Goal: Task Accomplishment & Management: Complete application form

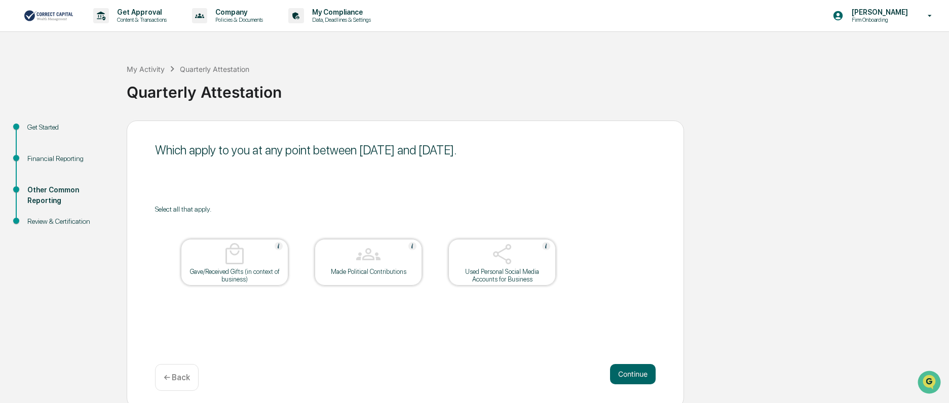
click at [464, 66] on div "My Activity Quarterly Attestation Quarterly Attestation" at bounding box center [535, 84] width 817 height 42
click at [233, 267] on div at bounding box center [234, 255] width 101 height 26
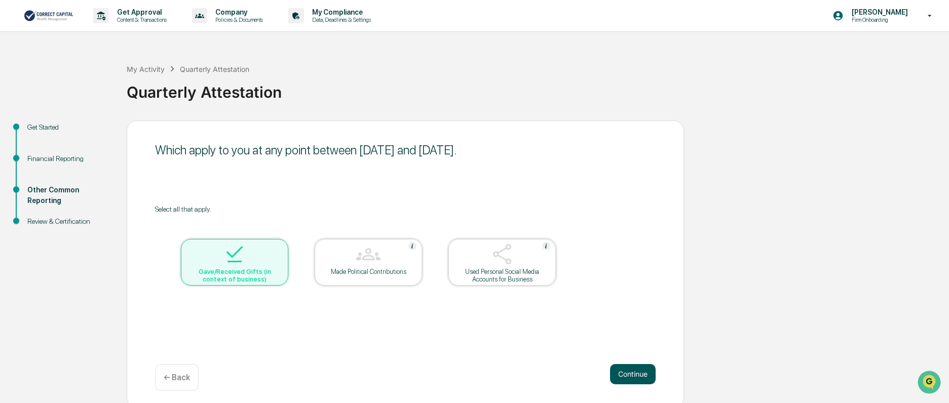
click at [633, 381] on button "Continue" at bounding box center [633, 374] width 46 height 20
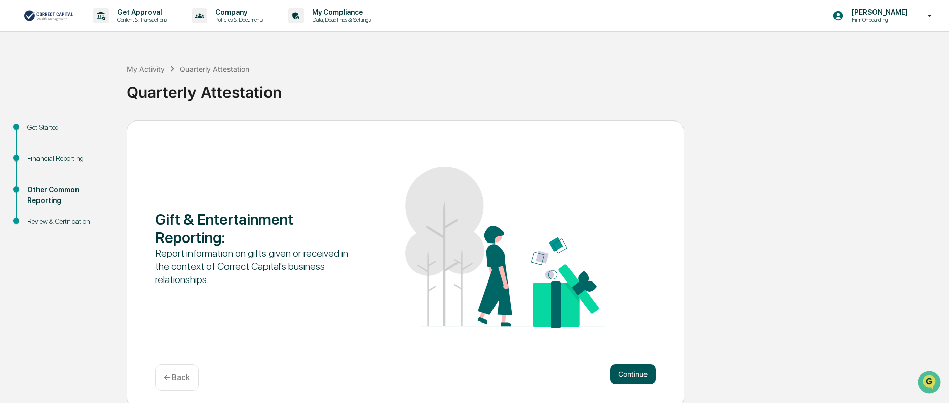
click at [636, 376] on button "Continue" at bounding box center [633, 374] width 46 height 20
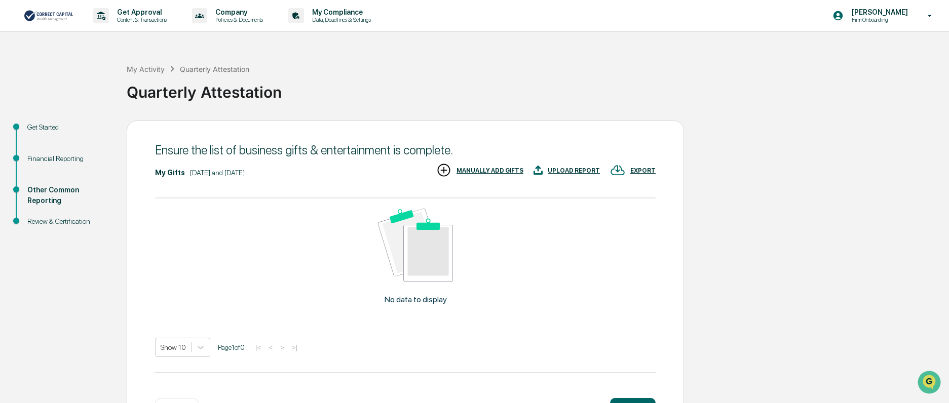
click at [562, 171] on div "UPLOAD REPORT" at bounding box center [573, 170] width 52 height 7
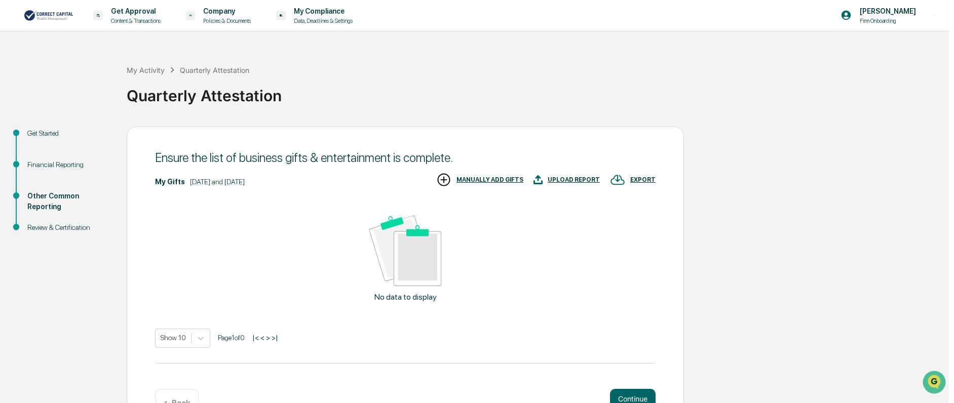
drag, startPoint x: 142, startPoint y: 274, endPoint x: 217, endPoint y: 220, distance: 92.5
click at [142, 347] on div "Description" at bounding box center [98, 353] width 110 height 12
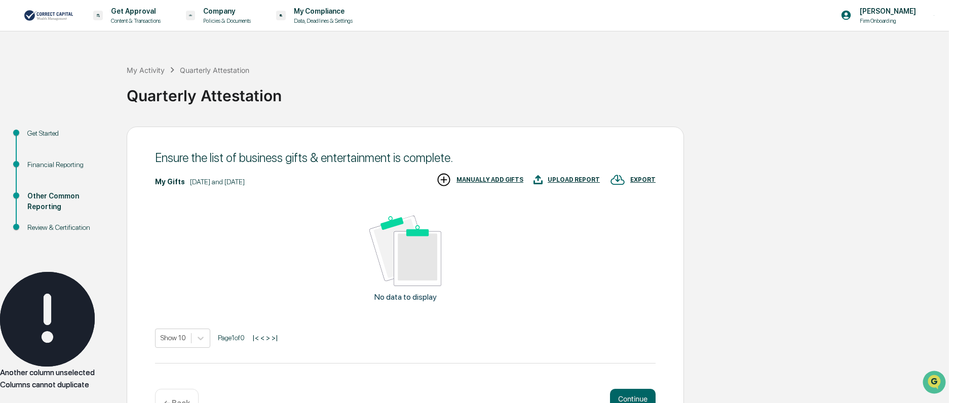
click at [0, 400] on icon "Close" at bounding box center [0, 400] width 0 height 0
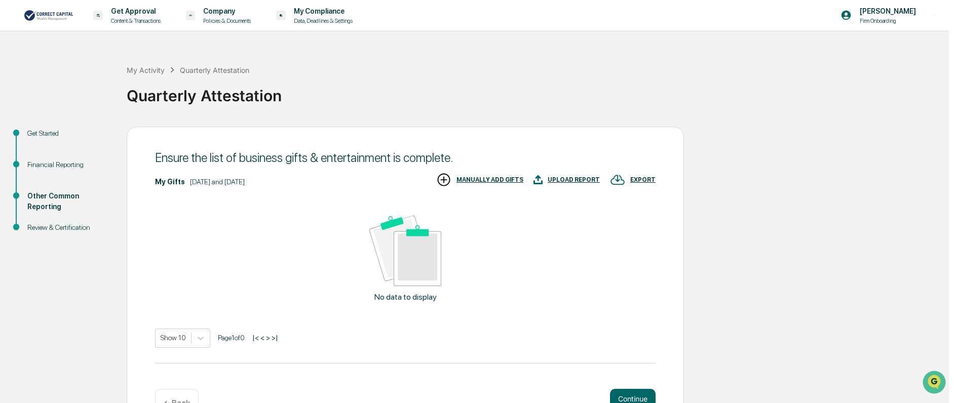
click at [268, 311] on div "Given or Received" at bounding box center [243, 317] width 110 height 12
click at [128, 335] on div "Gift Date" at bounding box center [98, 341] width 110 height 12
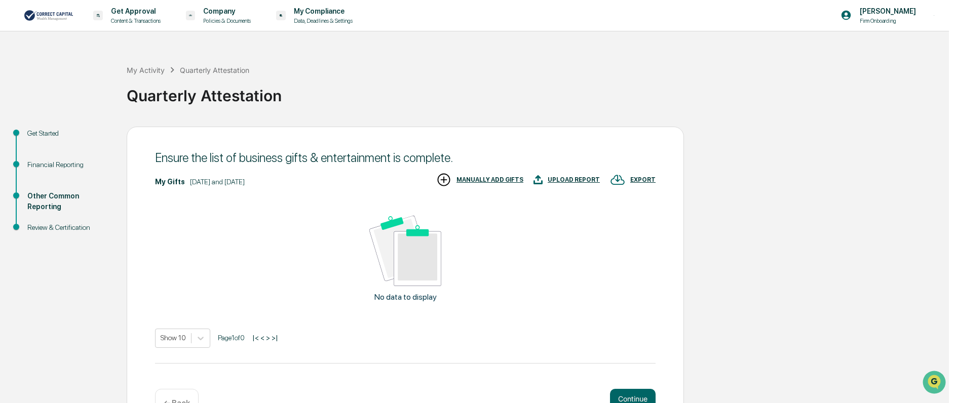
click at [271, 311] on div "Given or Received" at bounding box center [243, 317] width 110 height 12
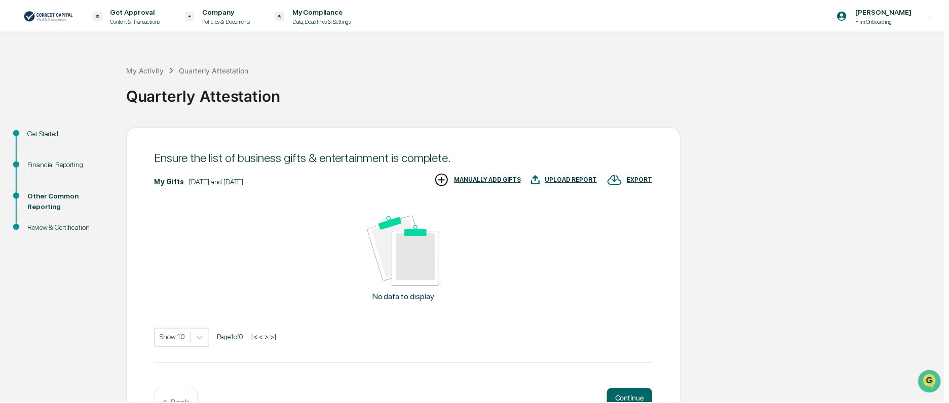
scroll to position [55, 0]
click at [271, 304] on div "Given" at bounding box center [259, 310] width 117 height 12
click at [278, 316] on div "Received" at bounding box center [259, 322] width 117 height 12
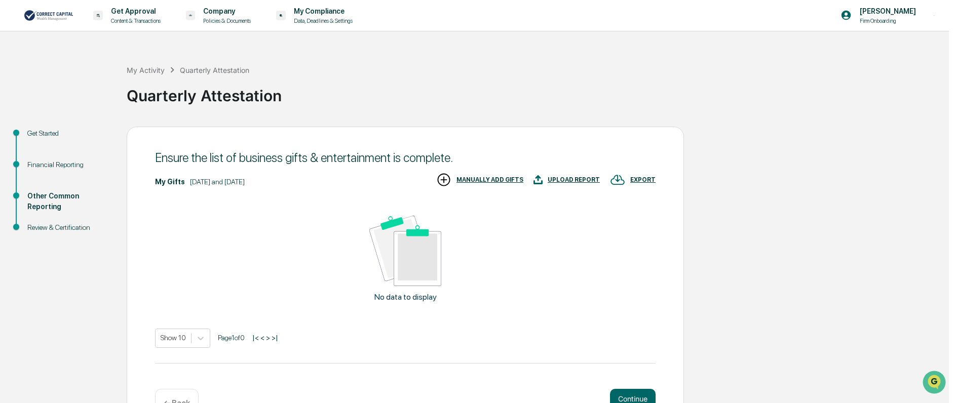
click at [293, 304] on div "Given" at bounding box center [259, 310] width 117 height 12
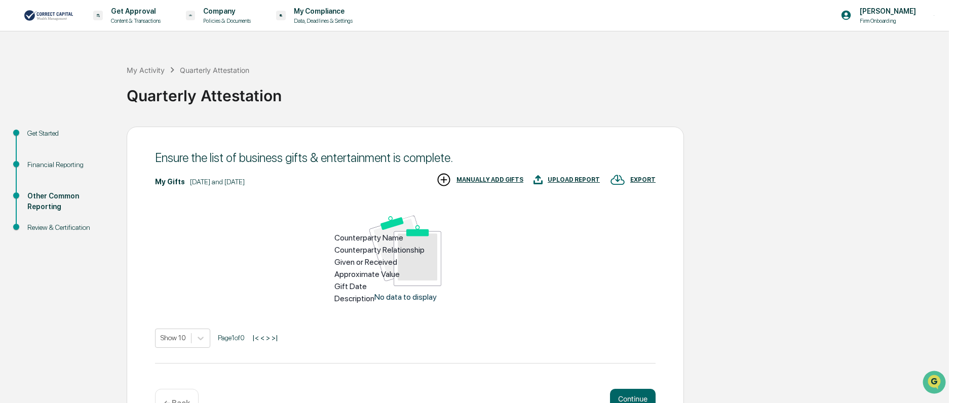
click at [433, 293] on div "Description" at bounding box center [389, 299] width 110 height 12
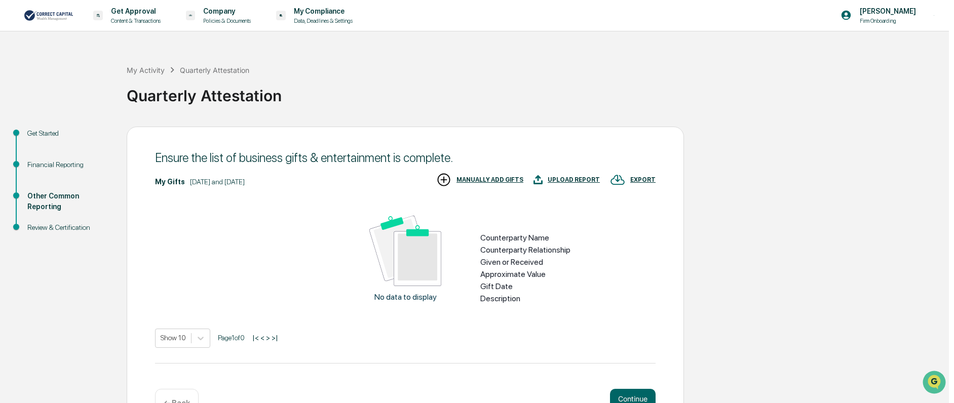
click at [564, 268] on div "Approximate Value" at bounding box center [535, 274] width 110 height 12
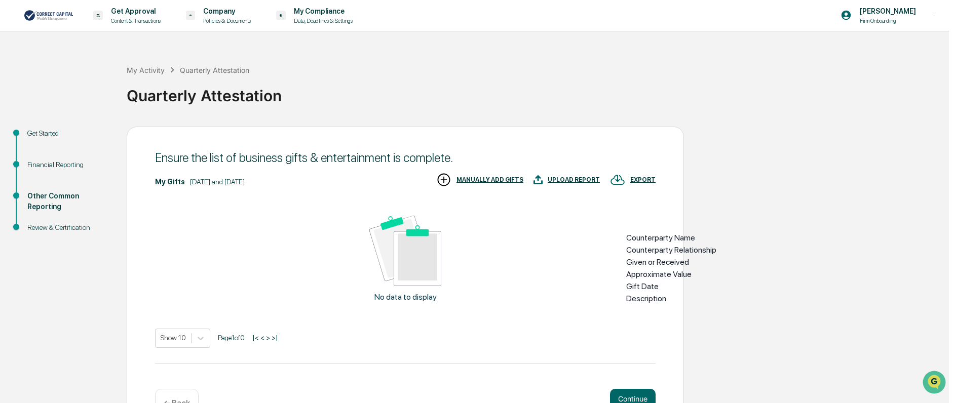
click at [691, 232] on div "Counterparty Name" at bounding box center [681, 238] width 110 height 12
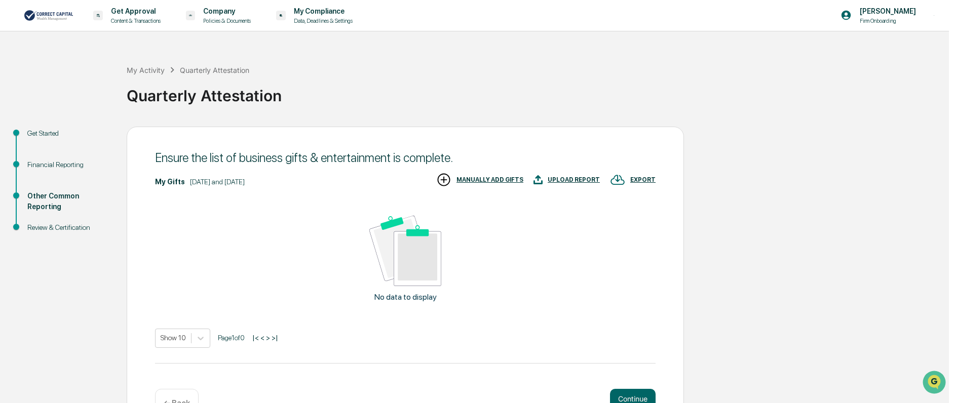
type input "********"
type input "**********"
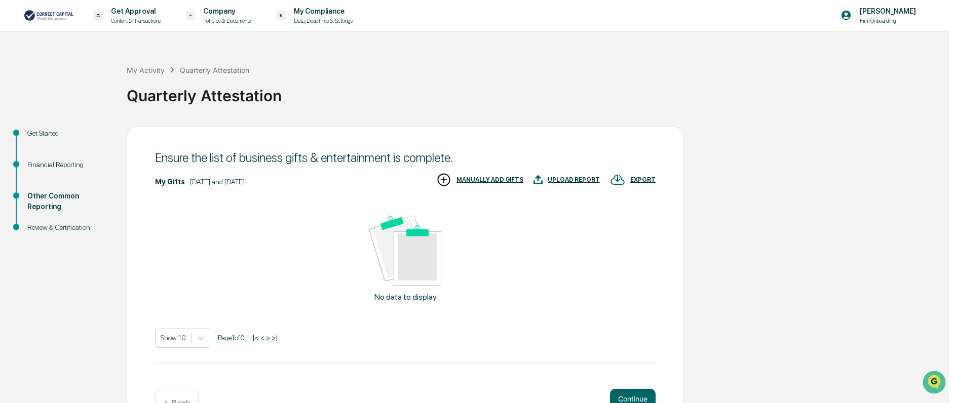
type input "**********"
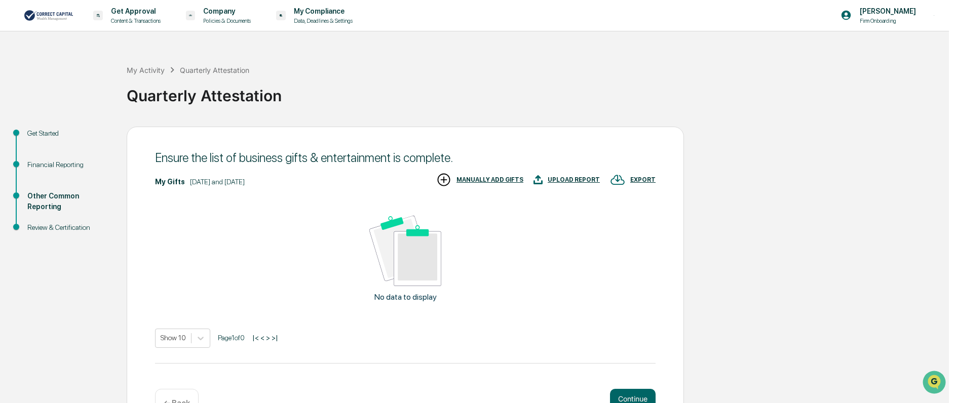
type input "**********"
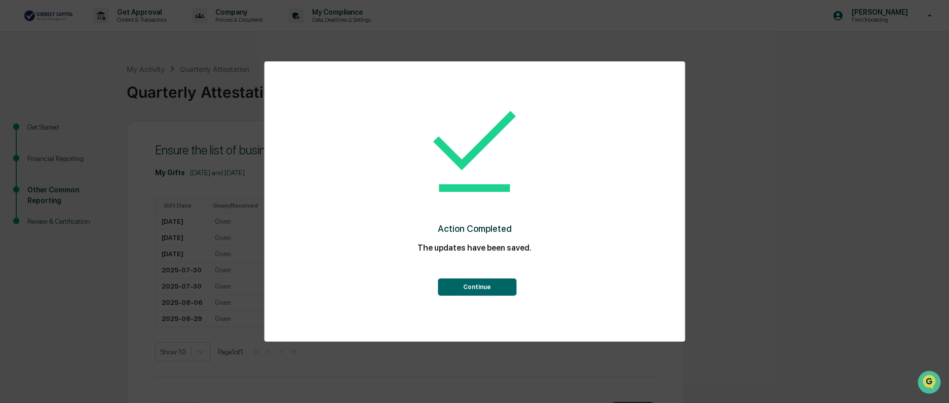
click at [486, 286] on button "Continue" at bounding box center [477, 287] width 78 height 17
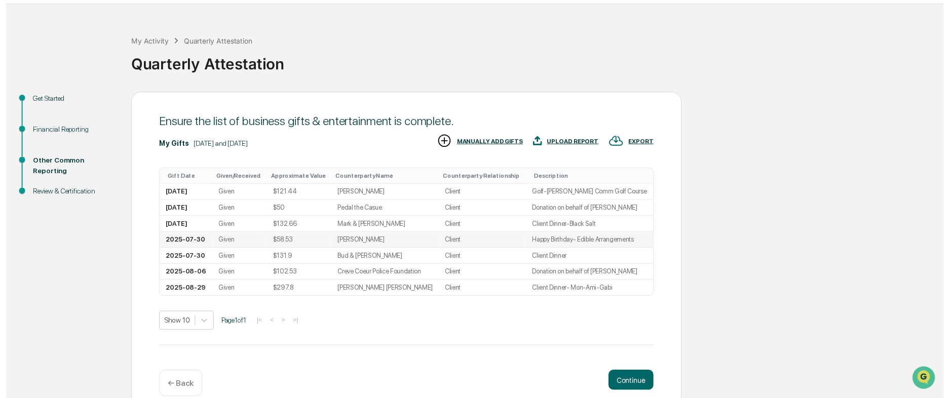
scroll to position [43, 0]
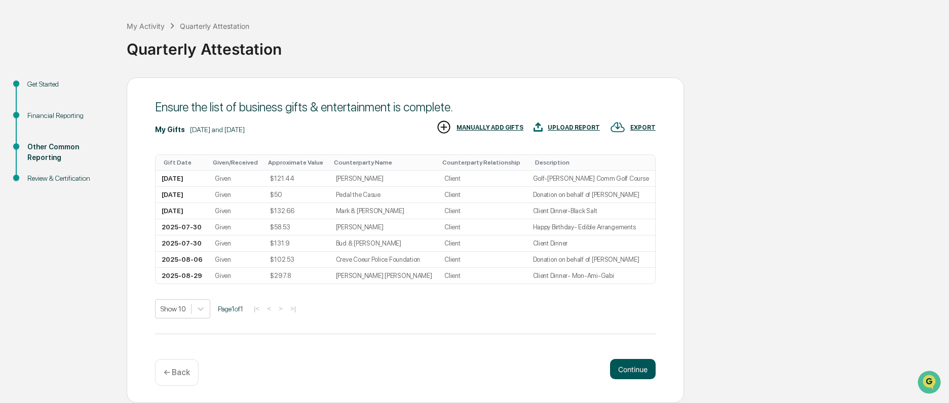
click at [642, 371] on button "Continue" at bounding box center [633, 369] width 46 height 20
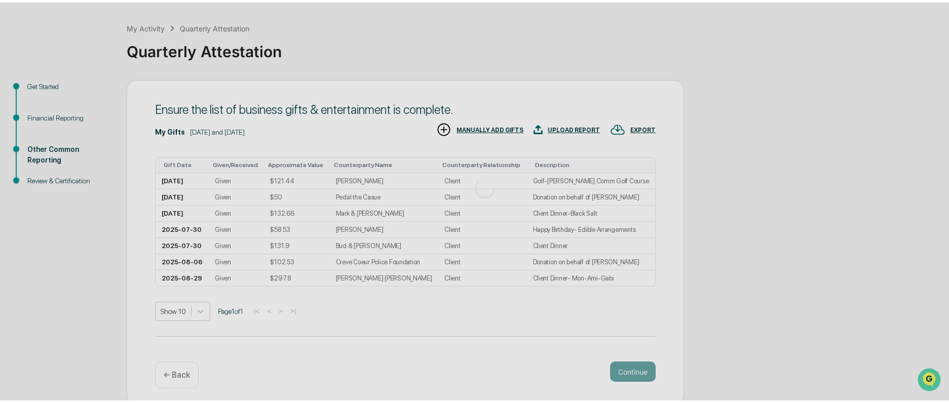
scroll to position [36, 0]
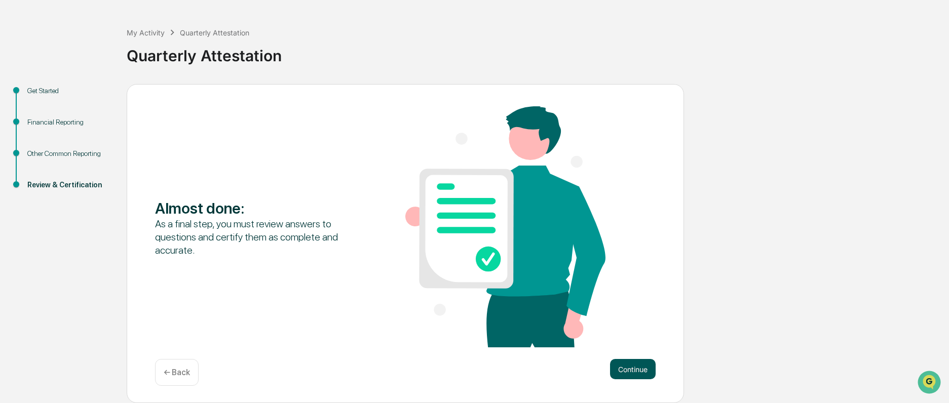
click at [631, 370] on button "Continue" at bounding box center [633, 369] width 46 height 20
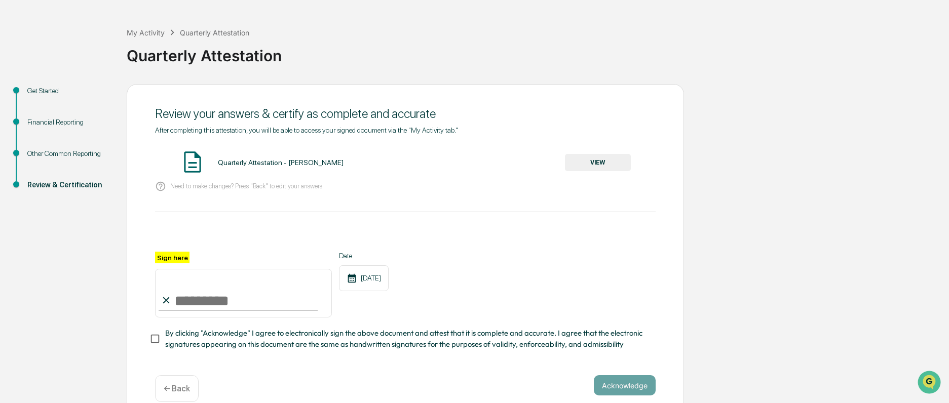
click at [426, 60] on div "Quarterly Attestation" at bounding box center [535, 51] width 817 height 26
click at [616, 165] on button "VIEW" at bounding box center [598, 162] width 66 height 17
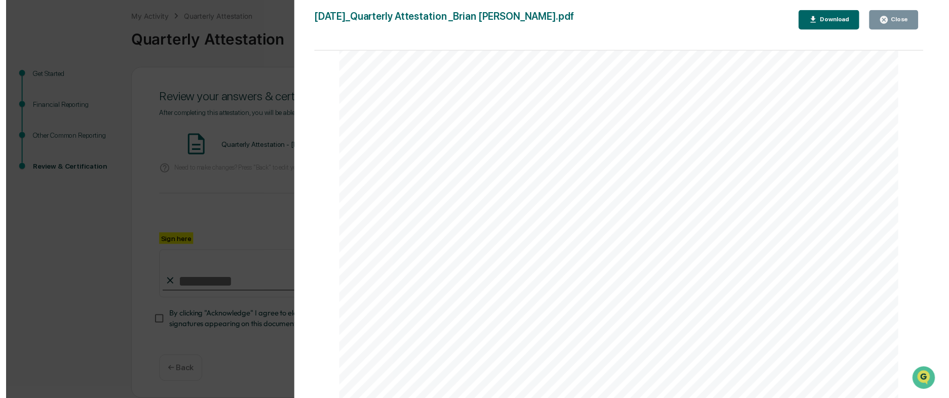
scroll to position [2972, 0]
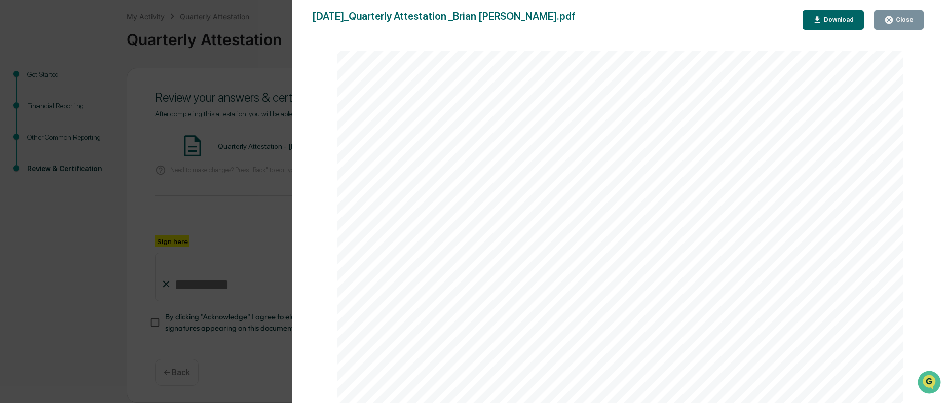
click at [906, 28] on button "Close" at bounding box center [899, 20] width 50 height 20
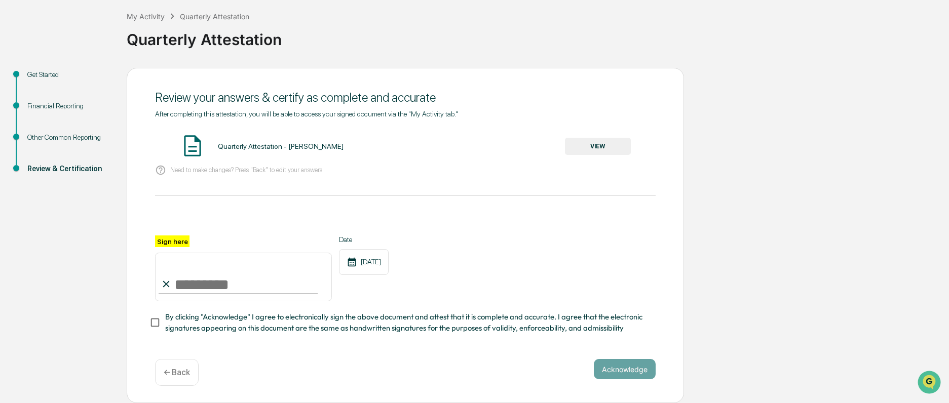
click at [600, 150] on button "VIEW" at bounding box center [598, 146] width 66 height 17
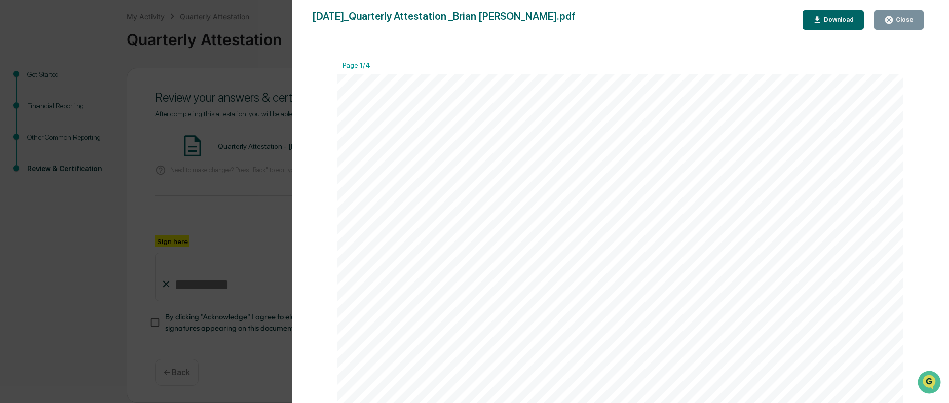
click at [907, 29] on button "Close" at bounding box center [899, 20] width 50 height 20
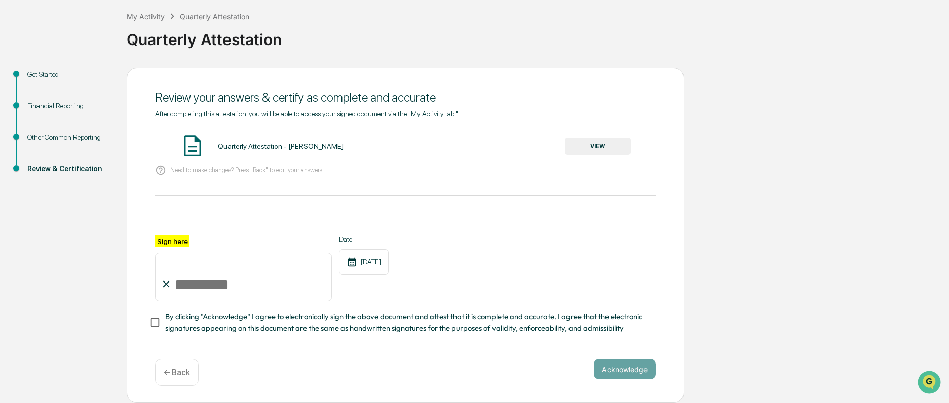
click at [210, 281] on input "Sign here" at bounding box center [243, 277] width 177 height 49
type input "**********"
click at [611, 371] on button "Acknowledge" at bounding box center [625, 369] width 62 height 20
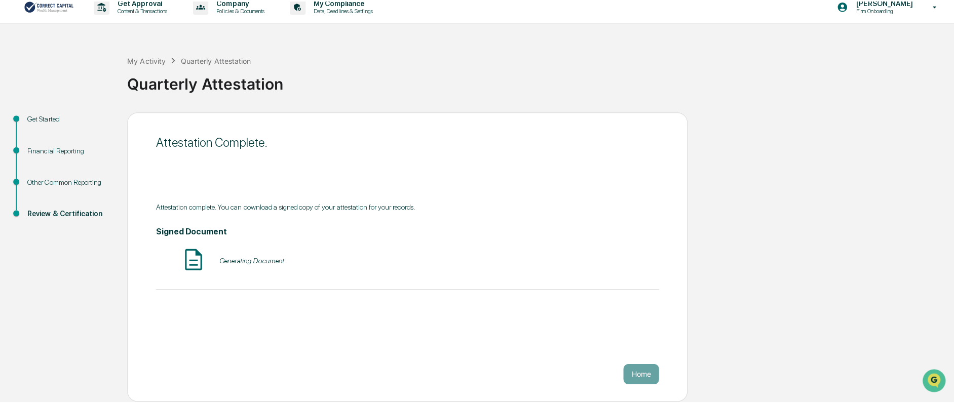
scroll to position [5, 0]
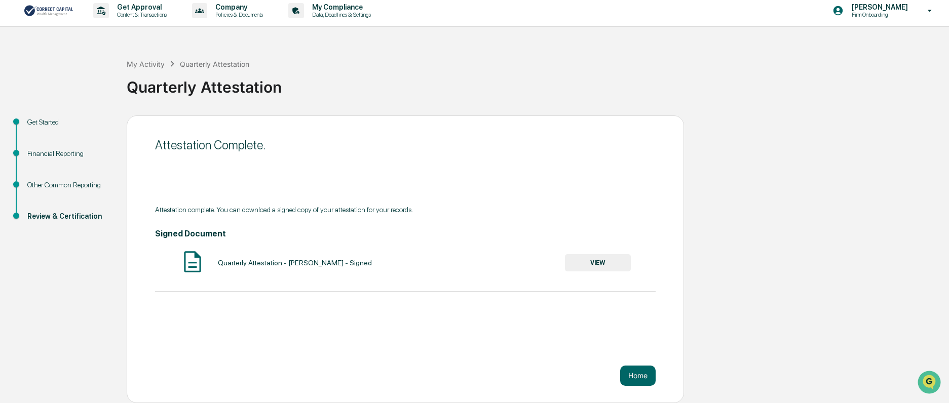
click at [602, 259] on button "VIEW" at bounding box center [598, 262] width 66 height 17
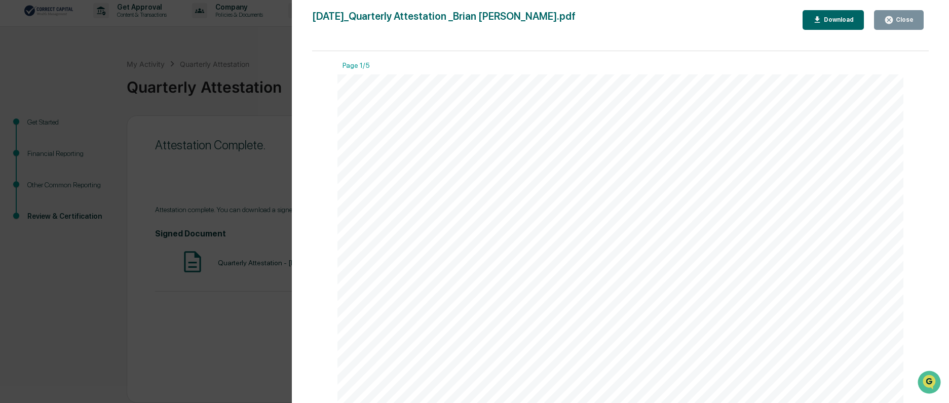
click at [834, 18] on div "Download" at bounding box center [837, 19] width 32 height 7
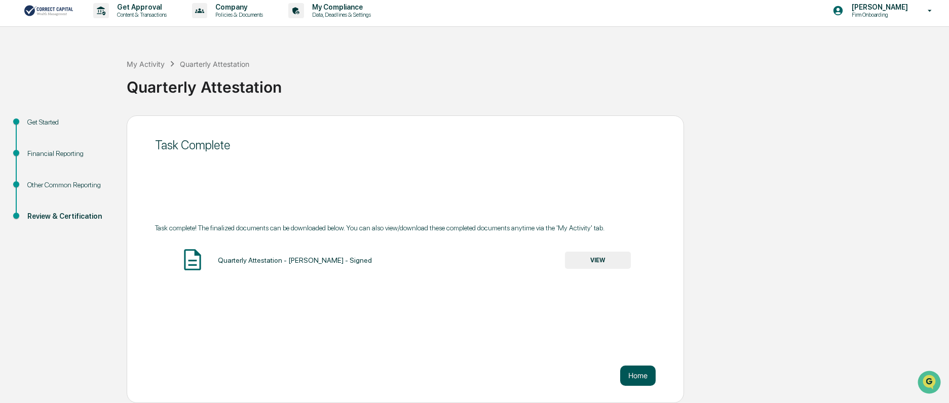
click at [647, 381] on button "Home" at bounding box center [637, 376] width 35 height 20
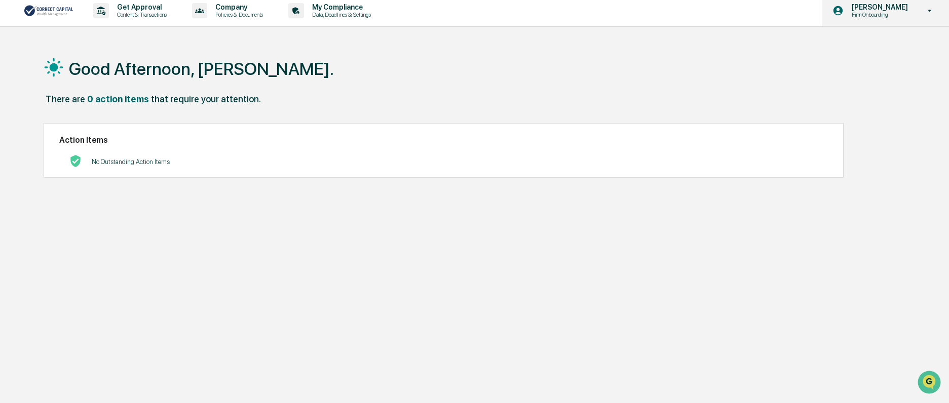
click at [897, 17] on p "Firm Onboarding" at bounding box center [877, 14] width 69 height 7
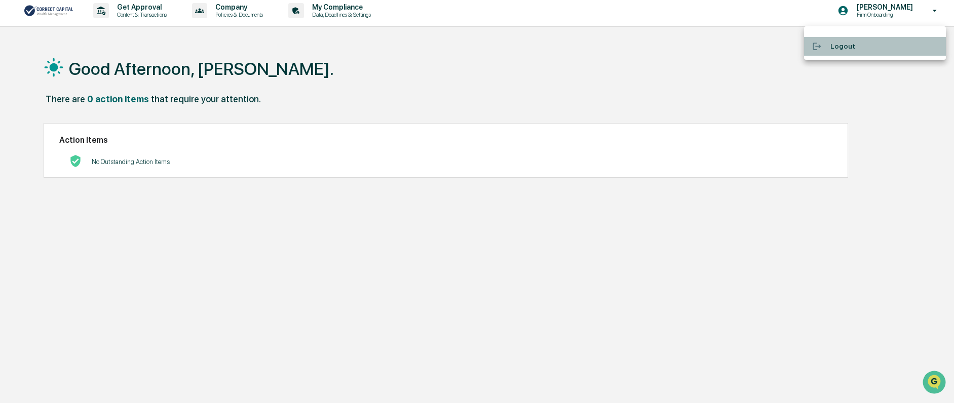
click at [847, 46] on li "Logout" at bounding box center [875, 46] width 142 height 19
